Goal: Task Accomplishment & Management: Manage account settings

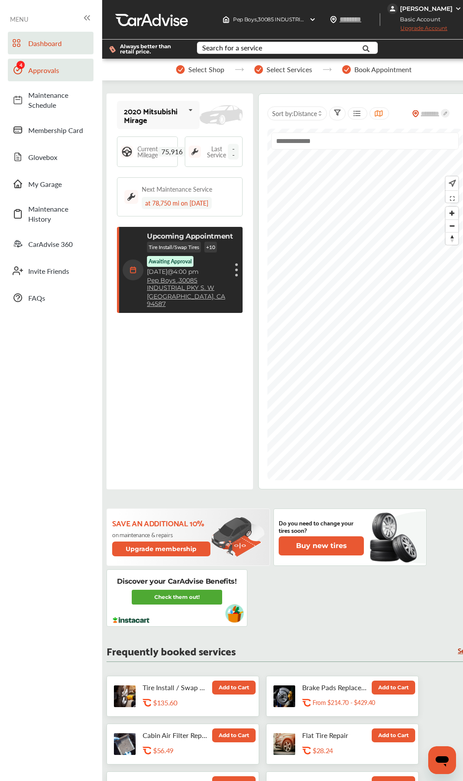
click at [40, 74] on span "Approvals" at bounding box center [58, 70] width 61 height 10
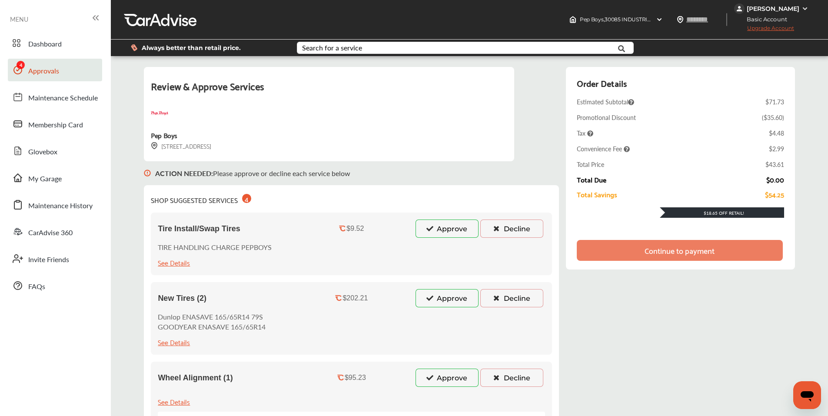
click at [449, 229] on button "Approve" at bounding box center [447, 229] width 63 height 18
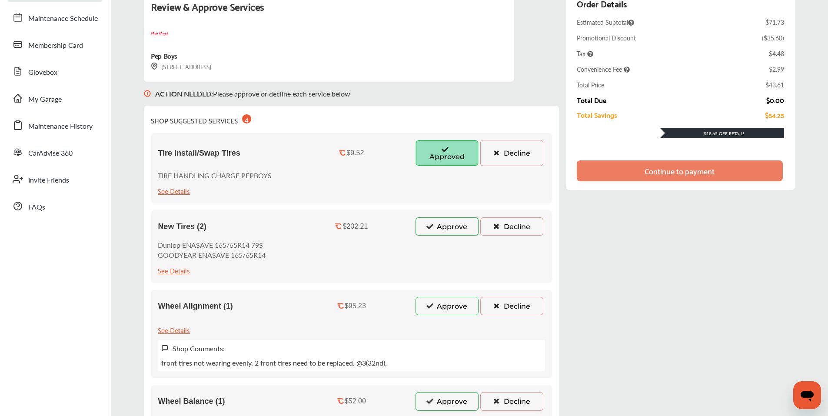
scroll to position [217, 0]
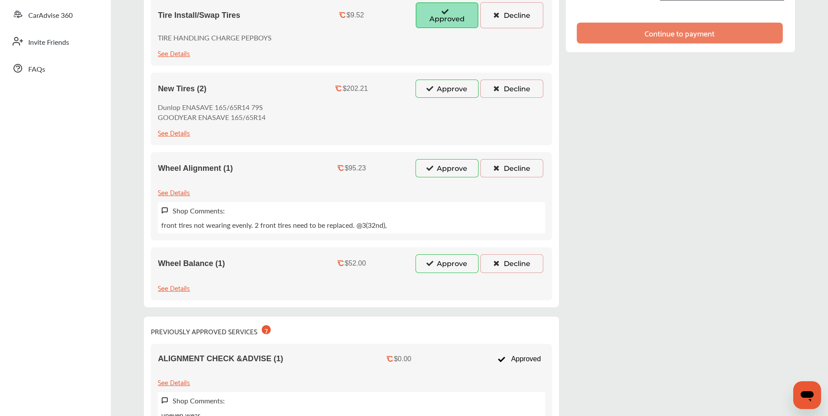
click at [442, 83] on button "Approve" at bounding box center [447, 89] width 63 height 18
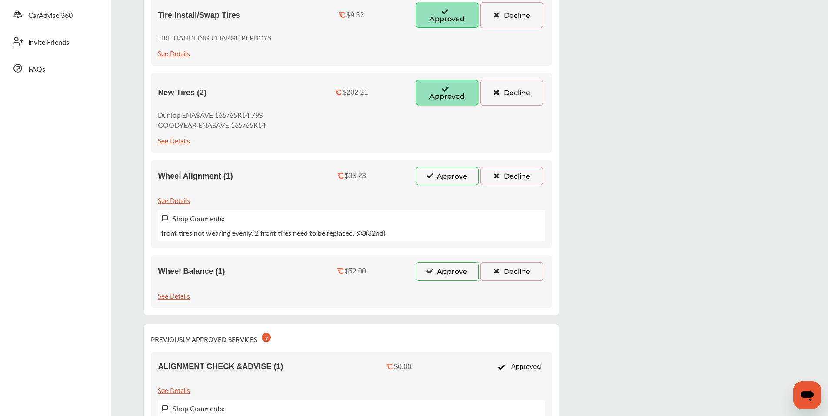
click at [438, 167] on button "Approve" at bounding box center [447, 176] width 63 height 18
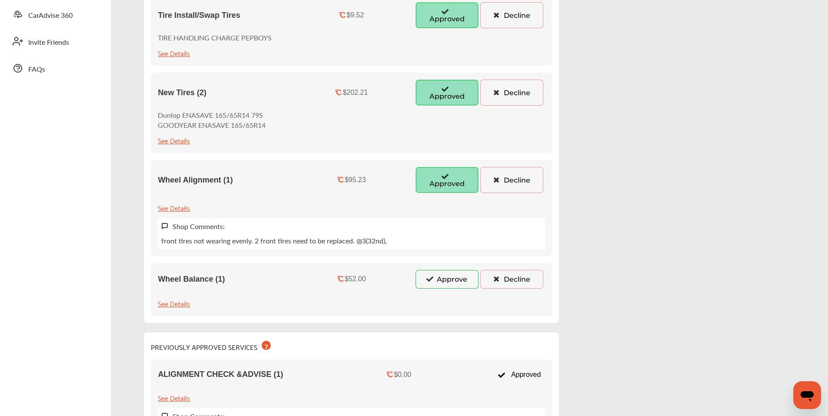
click at [430, 278] on button "Approve" at bounding box center [447, 279] width 63 height 18
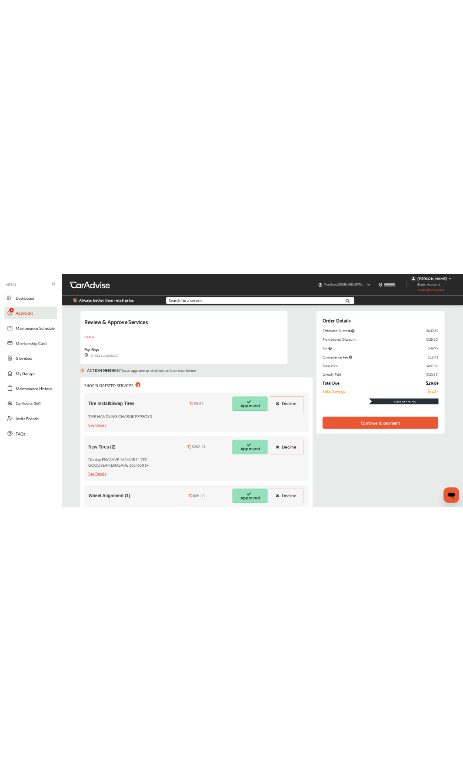
scroll to position [0, 0]
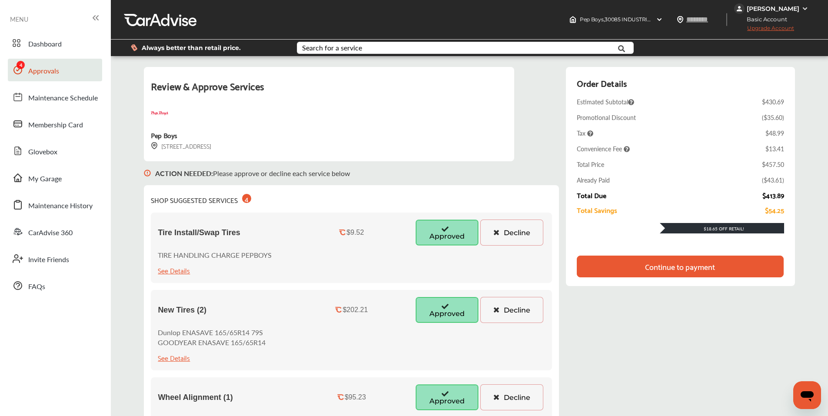
drag, startPoint x: 758, startPoint y: 194, endPoint x: 780, endPoint y: 195, distance: 21.3
click at [469, 195] on div "Order Details Estimated Subtotal $430.69 Promotional Discount ( $35.60 ) Tax $4…" at bounding box center [680, 176] width 229 height 219
copy div "$413.89"
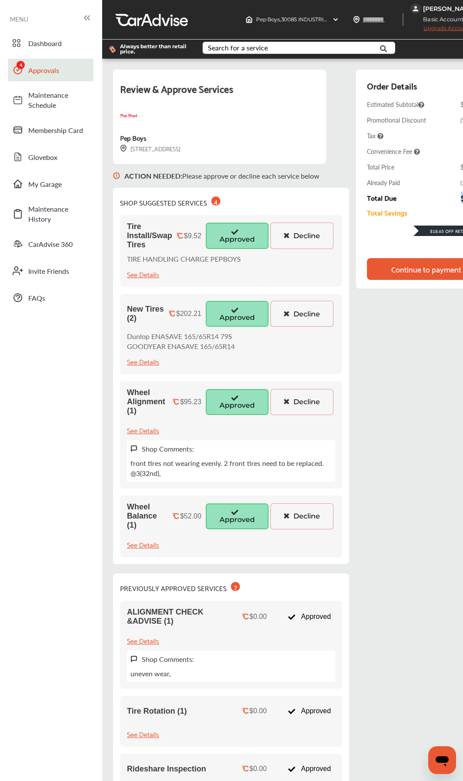
click at [307, 517] on button "Decline" at bounding box center [301, 516] width 63 height 26
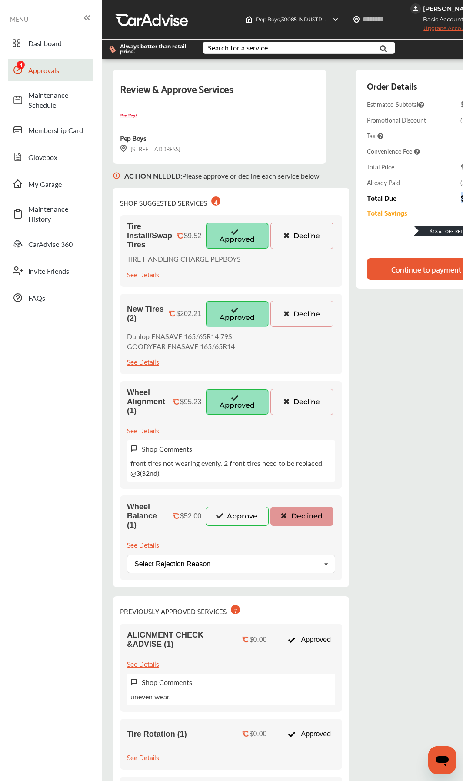
click at [301, 405] on button "Decline" at bounding box center [301, 402] width 63 height 26
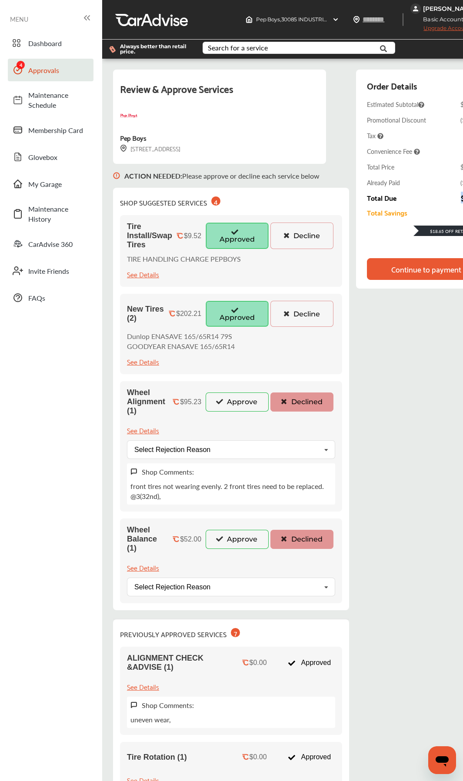
click at [299, 305] on button "Decline" at bounding box center [301, 314] width 63 height 26
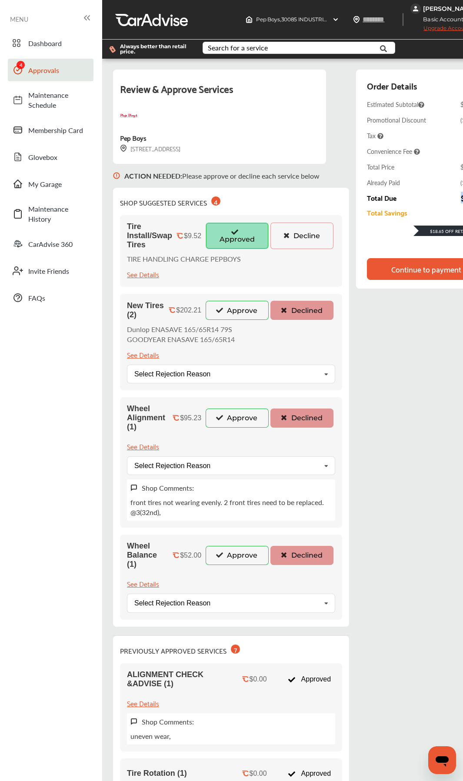
click at [290, 230] on button "Decline" at bounding box center [301, 236] width 63 height 26
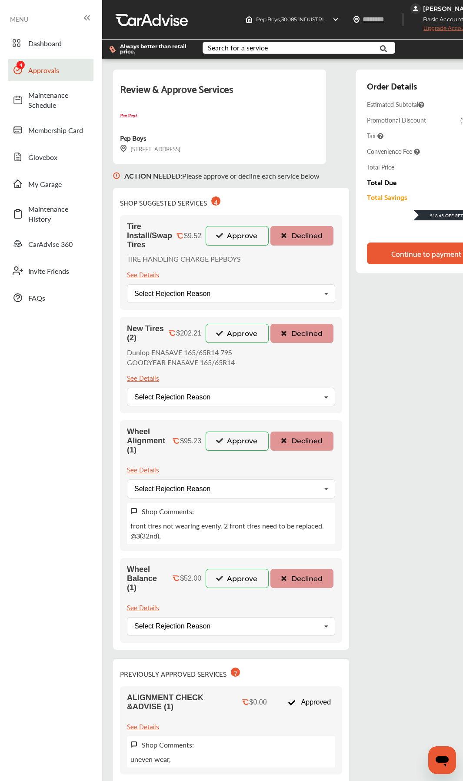
click at [391, 258] on div "Continue to payment" at bounding box center [426, 254] width 119 height 22
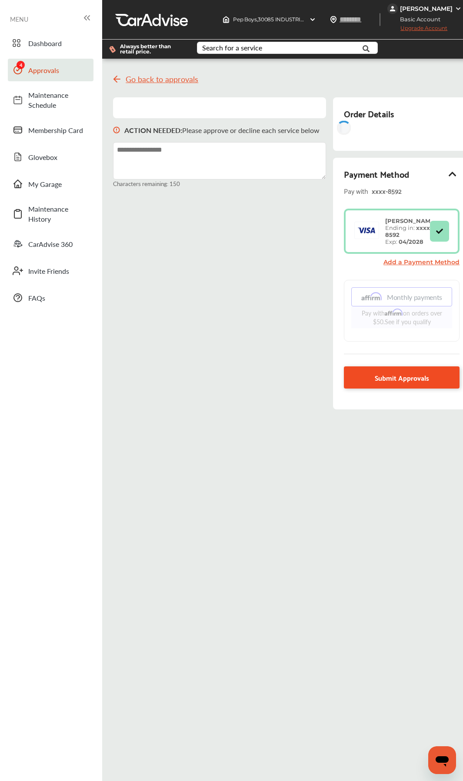
click at [370, 379] on link "Submit Approvals" at bounding box center [402, 378] width 116 height 22
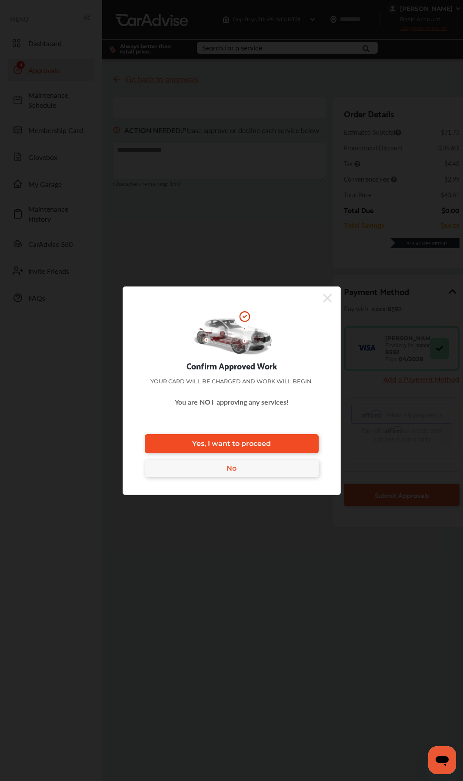
click at [246, 446] on span "Yes, I want to proceed" at bounding box center [231, 444] width 79 height 8
